Goal: Task Accomplishment & Management: Manage account settings

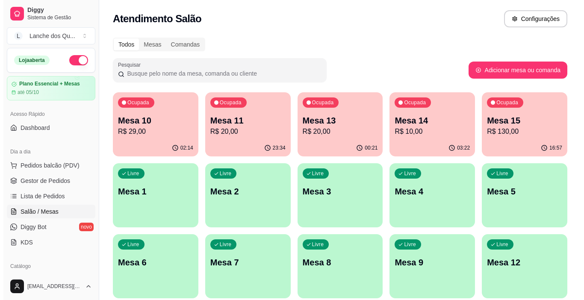
scroll to position [128, 0]
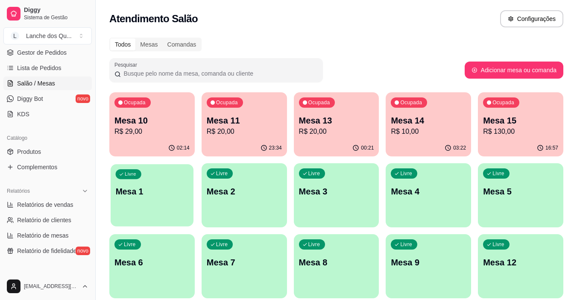
click at [141, 186] on p "Mesa 1" at bounding box center [152, 192] width 73 height 12
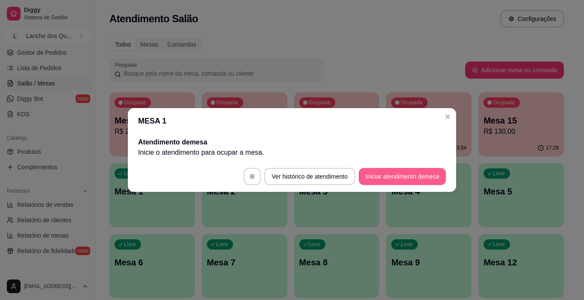
click at [402, 173] on button "Iniciar atendimento de mesa" at bounding box center [401, 176] width 87 height 17
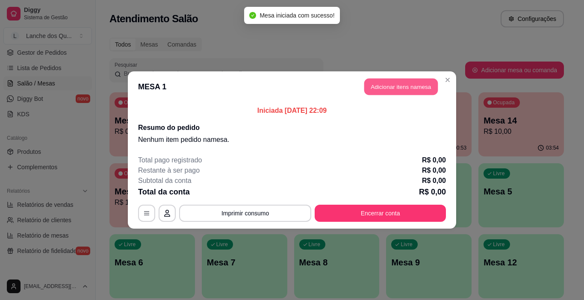
click at [402, 86] on button "Adicionar itens na mesa" at bounding box center [400, 87] width 73 height 17
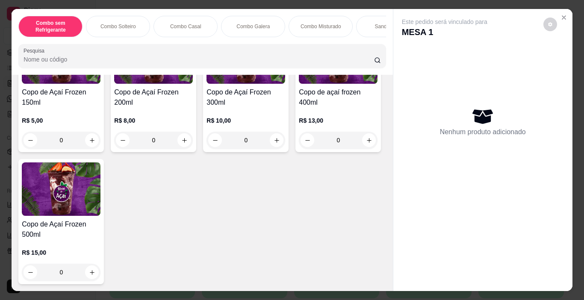
scroll to position [2564, 0]
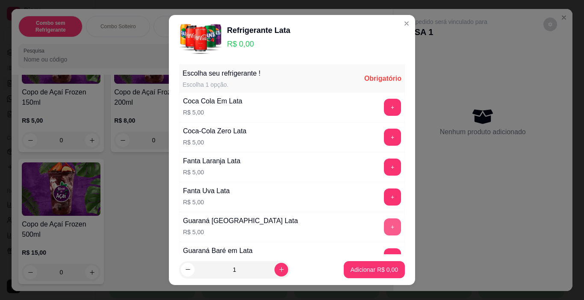
click at [384, 230] on button "+" at bounding box center [392, 226] width 17 height 17
click at [278, 270] on icon "increase-product-quantity" at bounding box center [281, 269] width 6 height 6
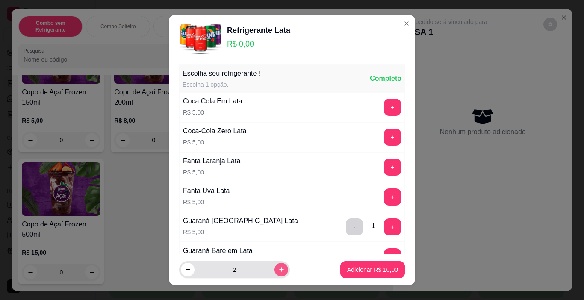
click at [278, 270] on icon "increase-product-quantity" at bounding box center [281, 269] width 6 height 6
type input "3"
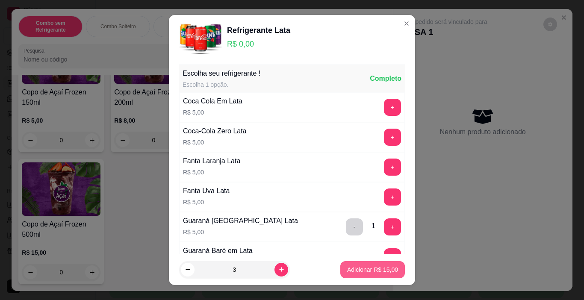
click at [352, 269] on p "Adicionar R$ 15,00" at bounding box center [372, 269] width 51 height 9
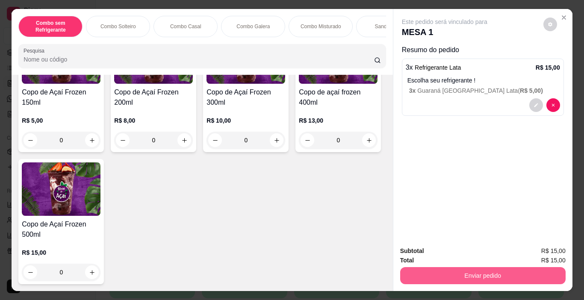
click at [439, 269] on button "Enviar pedido" at bounding box center [482, 275] width 165 height 17
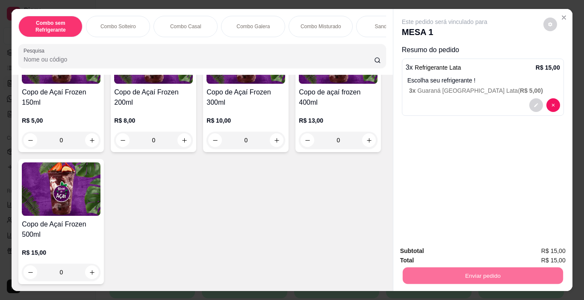
click at [549, 253] on button "Enviar pedido" at bounding box center [543, 251] width 48 height 16
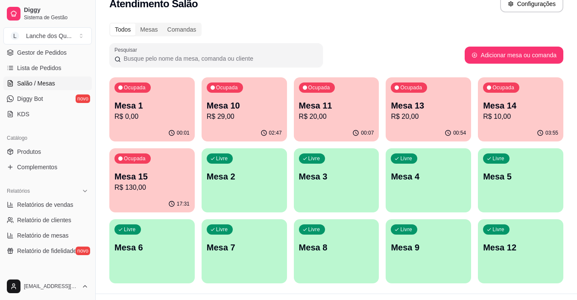
scroll to position [0, 0]
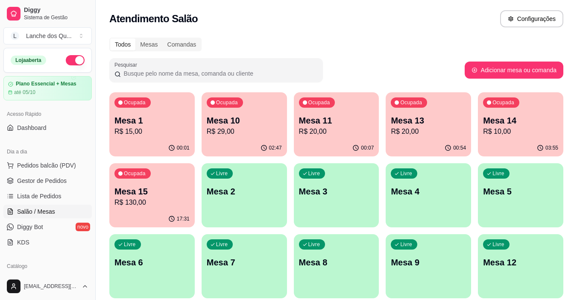
click at [156, 142] on div "00:01" at bounding box center [151, 148] width 85 height 17
click at [144, 132] on p "R$ 15,00" at bounding box center [152, 131] width 75 height 10
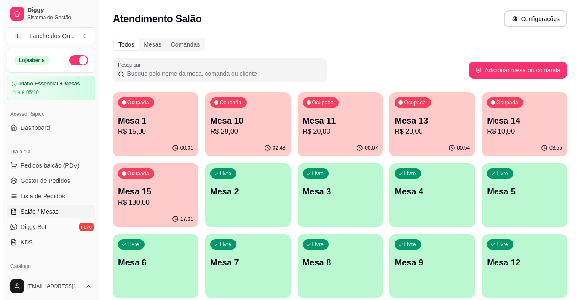
scroll to position [128, 0]
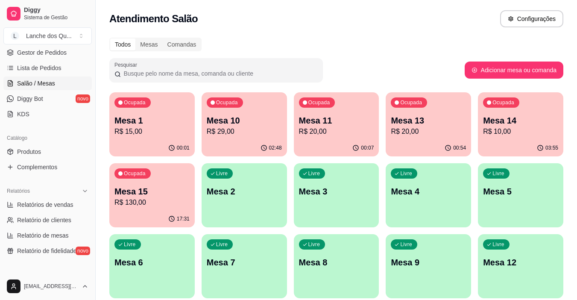
click at [170, 128] on p "R$ 15,00" at bounding box center [152, 131] width 75 height 10
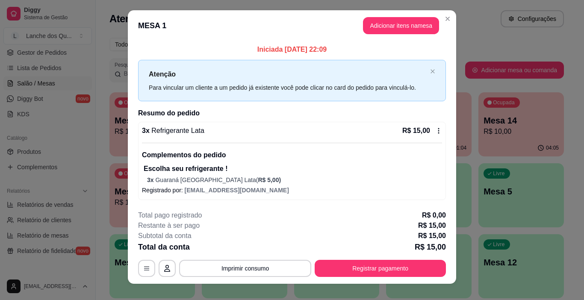
scroll to position [0, 0]
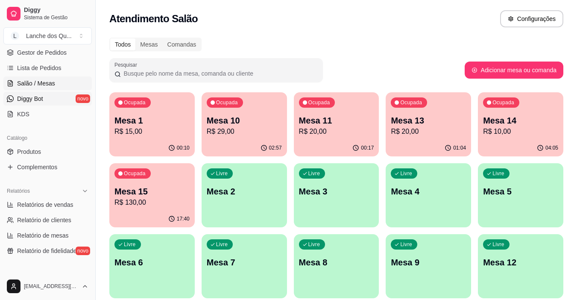
click at [50, 95] on link "Diggy Bot novo" at bounding box center [47, 99] width 88 height 14
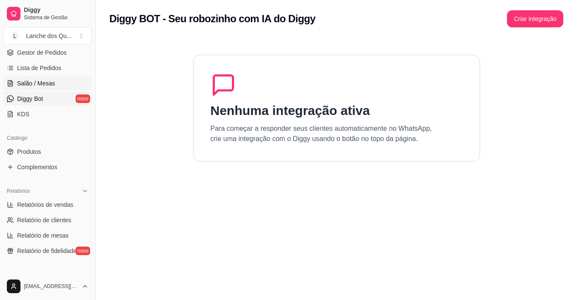
click at [55, 84] on link "Salão / Mesas" at bounding box center [47, 83] width 88 height 14
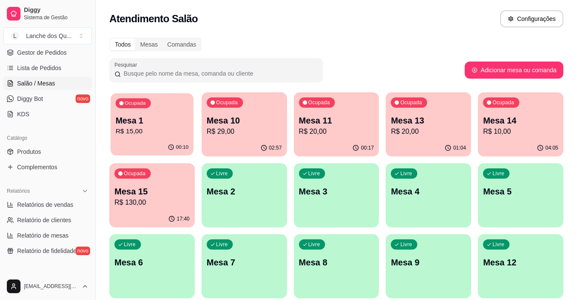
click at [154, 135] on p "R$ 15,00" at bounding box center [152, 131] width 73 height 10
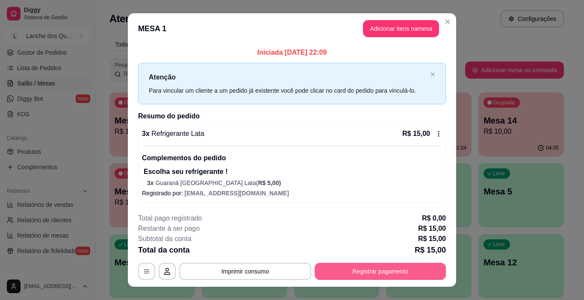
click at [386, 278] on button "Registrar pagamento" at bounding box center [379, 271] width 131 height 17
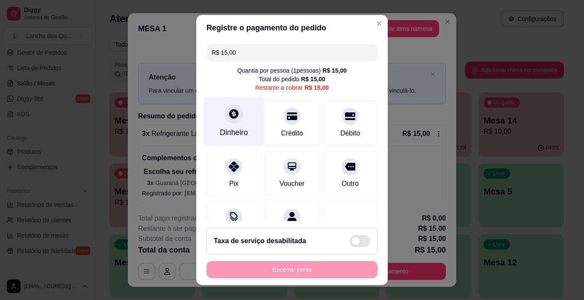
click at [217, 121] on div "Dinheiro" at bounding box center [234, 122] width 60 height 50
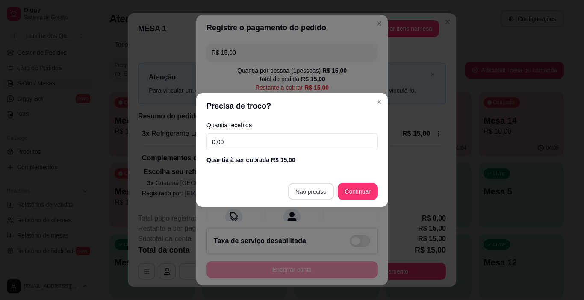
click at [274, 135] on section "Precisa de troco? Quantia recebida 0,00 Quantia à ser cobrada R$ 15,00 Não prec…" at bounding box center [291, 150] width 191 height 114
drag, startPoint x: 254, startPoint y: 141, endPoint x: 101, endPoint y: 149, distance: 153.2
click at [100, 149] on div "Precisa de troco? Quantia recebida 0,00 Quantia à ser cobrada R$ 15,00 Não prec…" at bounding box center [292, 150] width 584 height 300
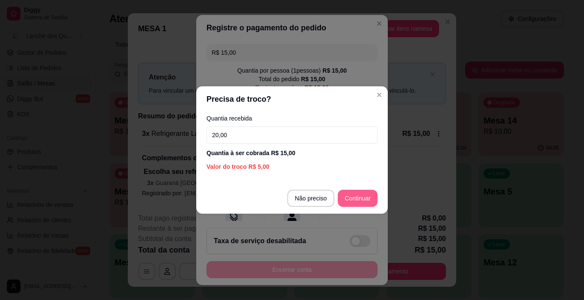
type input "20,00"
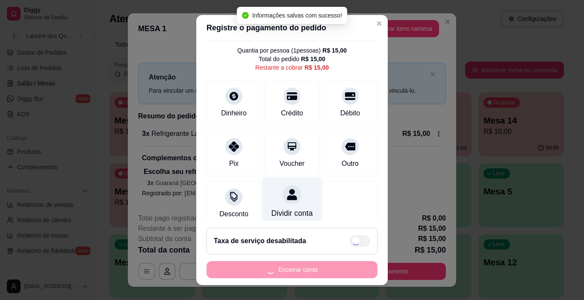
type input "R$ 0,00"
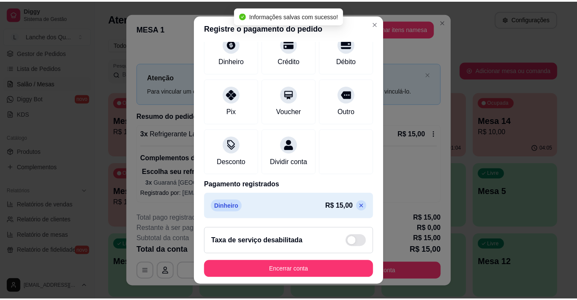
scroll to position [75, 0]
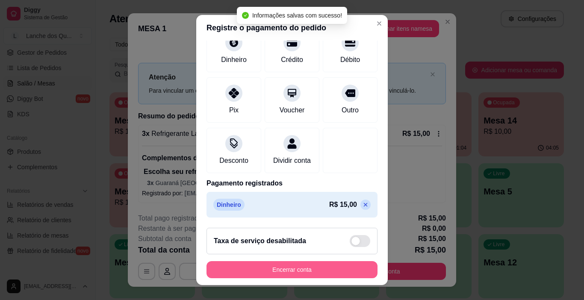
click at [326, 267] on button "Encerrar conta" at bounding box center [291, 269] width 171 height 17
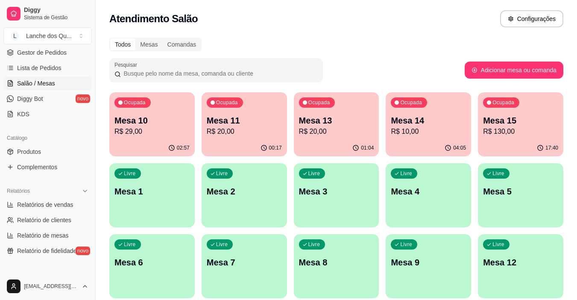
click at [176, 110] on div "Ocupada Mesa 10 R$ 29,00" at bounding box center [151, 115] width 85 height 47
click at [247, 147] on div "00:17" at bounding box center [244, 148] width 85 height 17
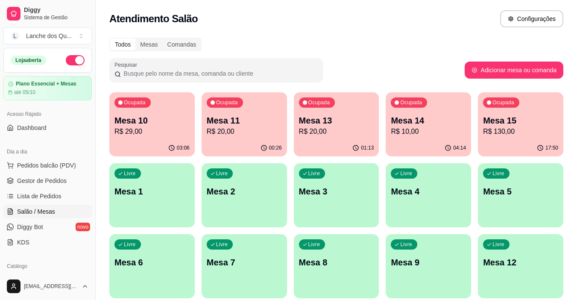
click at [127, 204] on div "Livre Mesa 1" at bounding box center [151, 190] width 85 height 54
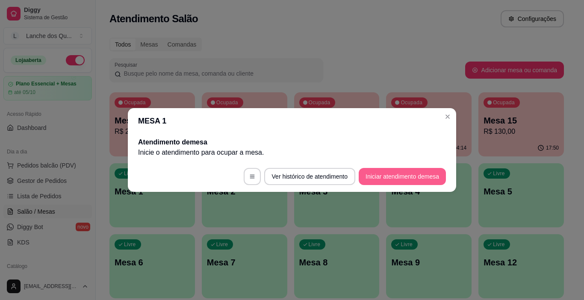
click at [387, 176] on button "Iniciar atendimento de mesa" at bounding box center [401, 176] width 87 height 17
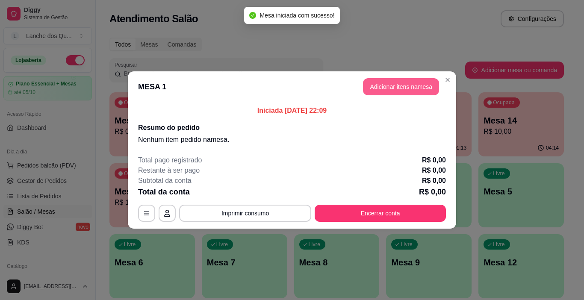
click at [394, 89] on button "Adicionar itens na mesa" at bounding box center [401, 86] width 76 height 17
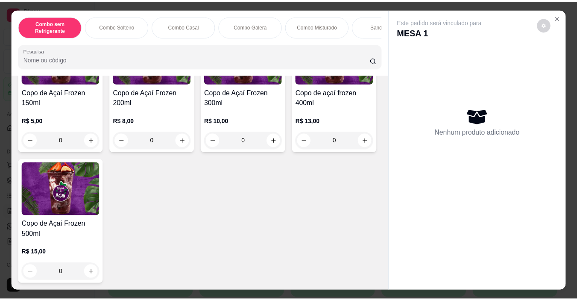
scroll to position [2692, 0]
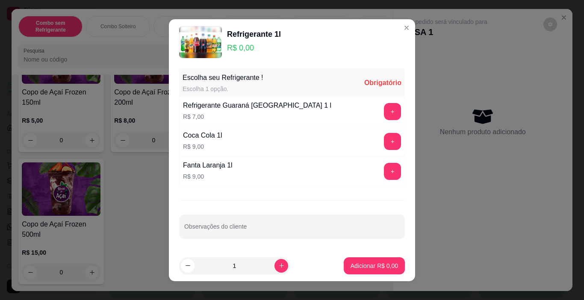
click at [384, 140] on button "+" at bounding box center [392, 141] width 17 height 17
click at [363, 264] on p "Adicionar R$ 9,00" at bounding box center [373, 265] width 47 height 9
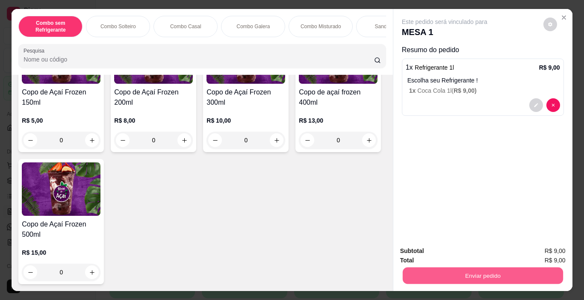
click at [477, 274] on button "Enviar pedido" at bounding box center [482, 275] width 160 height 17
click at [553, 250] on button "Enviar pedido" at bounding box center [543, 251] width 48 height 16
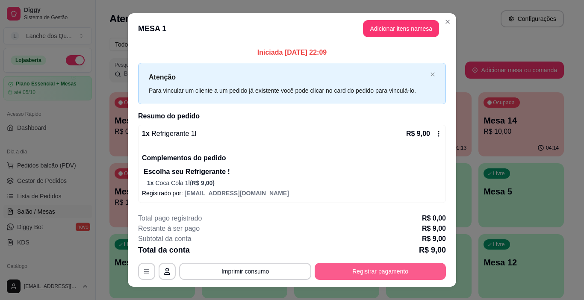
click at [369, 273] on button "Registrar pagamento" at bounding box center [379, 271] width 131 height 17
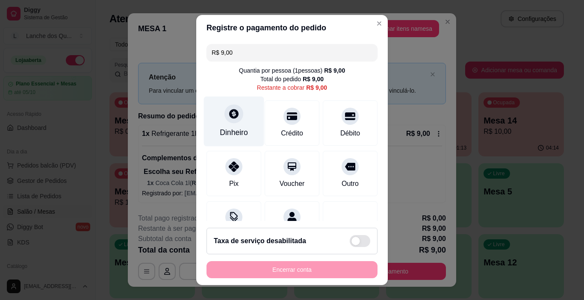
click at [224, 114] on div at bounding box center [233, 114] width 19 height 19
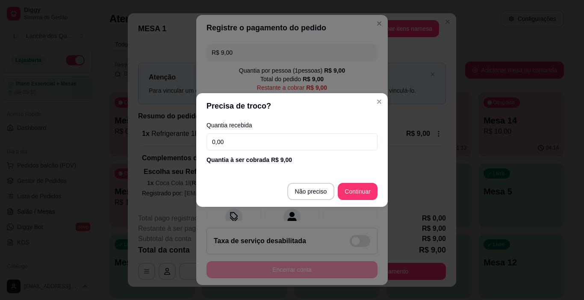
click at [227, 144] on input "0,00" at bounding box center [291, 141] width 171 height 17
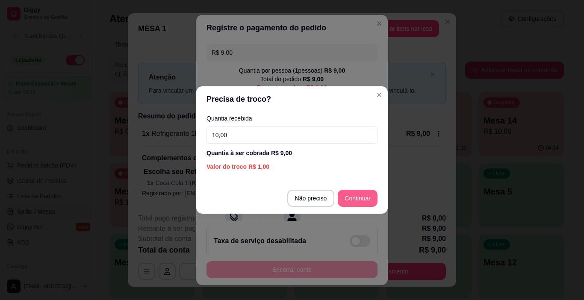
type input "10,00"
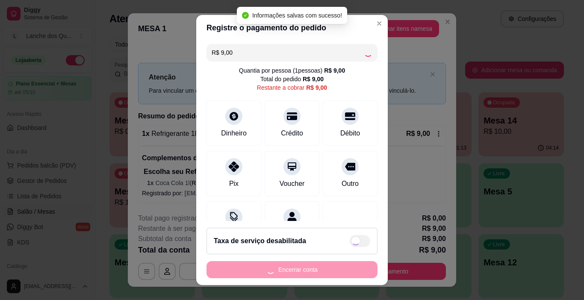
type input "R$ 0,00"
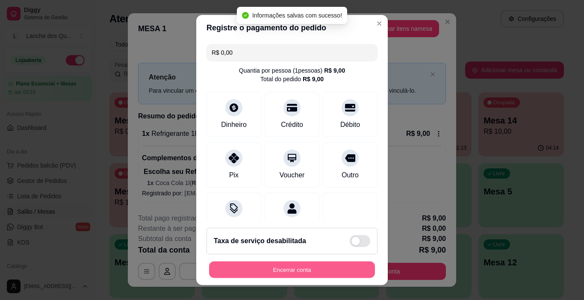
click at [307, 271] on button "Encerrar conta" at bounding box center [292, 269] width 166 height 17
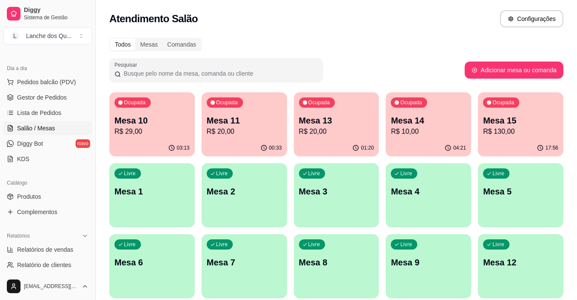
scroll to position [85, 0]
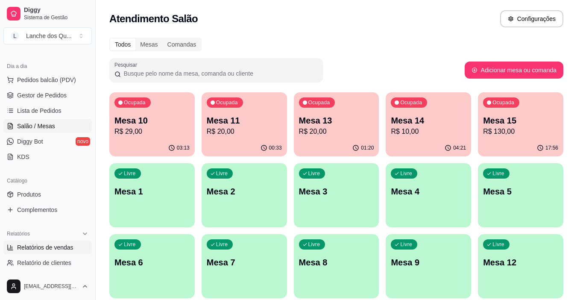
click at [54, 242] on link "Relatórios de vendas" at bounding box center [47, 248] width 88 height 14
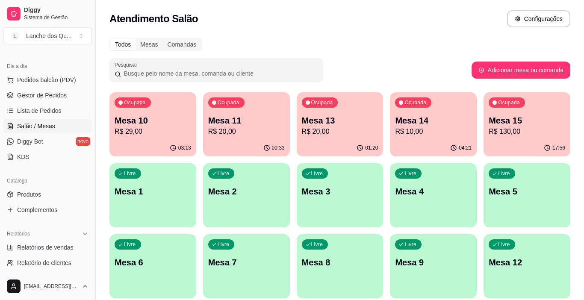
select select "ALL"
select select "0"
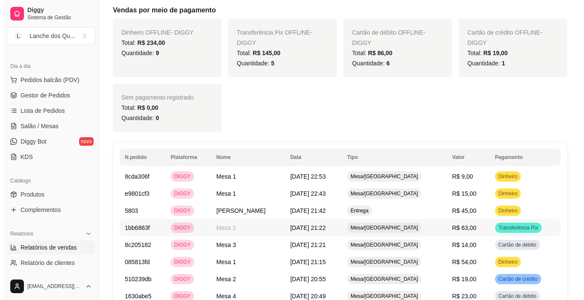
scroll to position [470, 0]
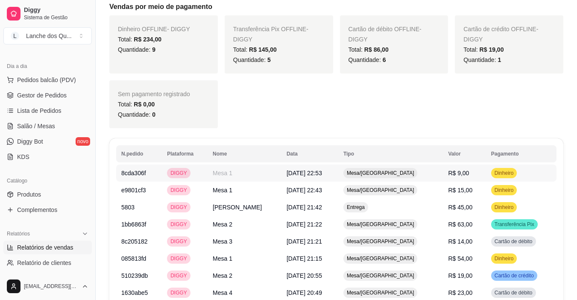
click at [457, 176] on td "R$ 9,00" at bounding box center [464, 172] width 43 height 17
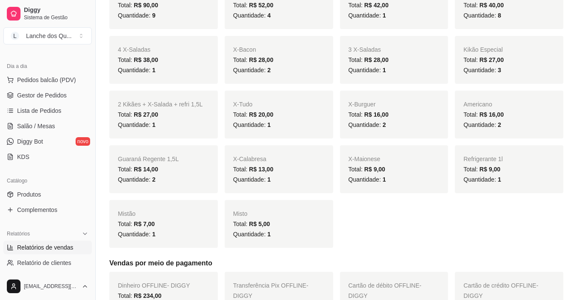
scroll to position [0, 0]
